Goal: Use online tool/utility: Utilize a website feature to perform a specific function

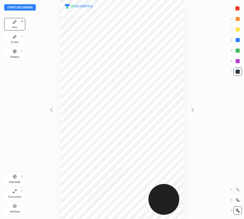
scroll to position [219, 160]
click at [19, 8] on button "Start recording" at bounding box center [20, 7] width 32 height 6
click at [20, 6] on button "End recording" at bounding box center [18, 7] width 29 height 6
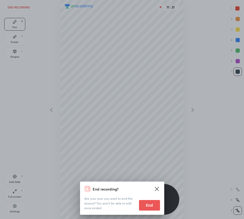
click at [146, 204] on button "End" at bounding box center [149, 205] width 21 height 11
